Goal: Find specific page/section: Find specific page/section

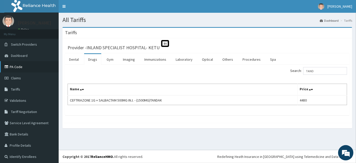
click at [22, 69] on link "PA Code" at bounding box center [29, 66] width 59 height 11
click at [21, 68] on link "PA Code" at bounding box center [29, 66] width 59 height 11
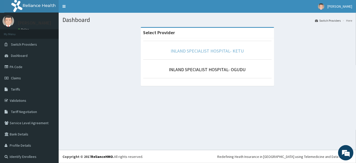
click at [214, 51] on link "INLAND SPECIALIST HOSPITAL- KETU" at bounding box center [207, 51] width 73 height 6
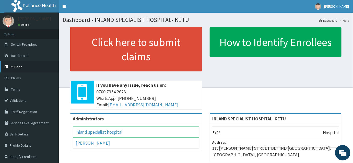
click at [15, 65] on link "PA Code" at bounding box center [29, 66] width 59 height 11
